Goal: Navigation & Orientation: Find specific page/section

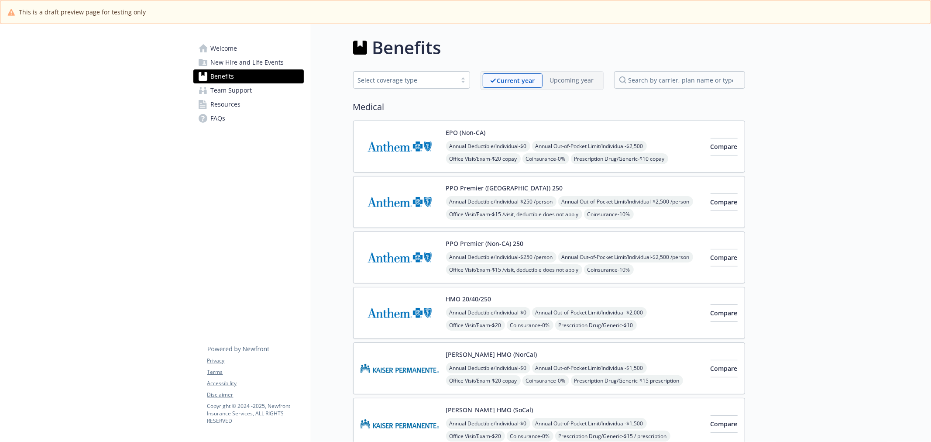
click at [236, 48] on span "Welcome" at bounding box center [224, 48] width 27 height 14
